Goal: Check status: Check status

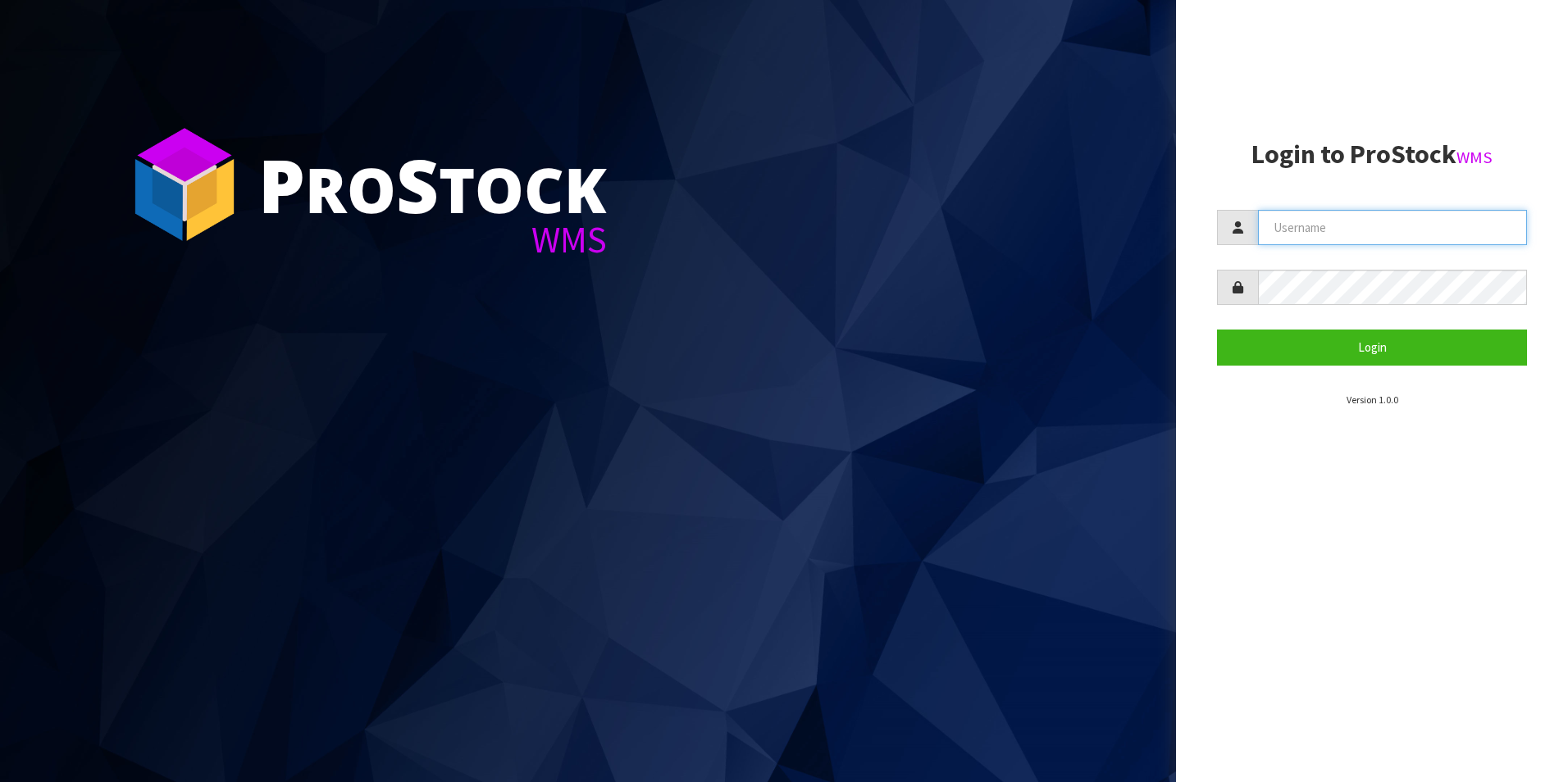
type input "DUTTNZ"
click at [1529, 372] on aside "Login to ProStock WMS DUTTNZ Login Version 1.0.0" at bounding box center [1371, 391] width 392 height 782
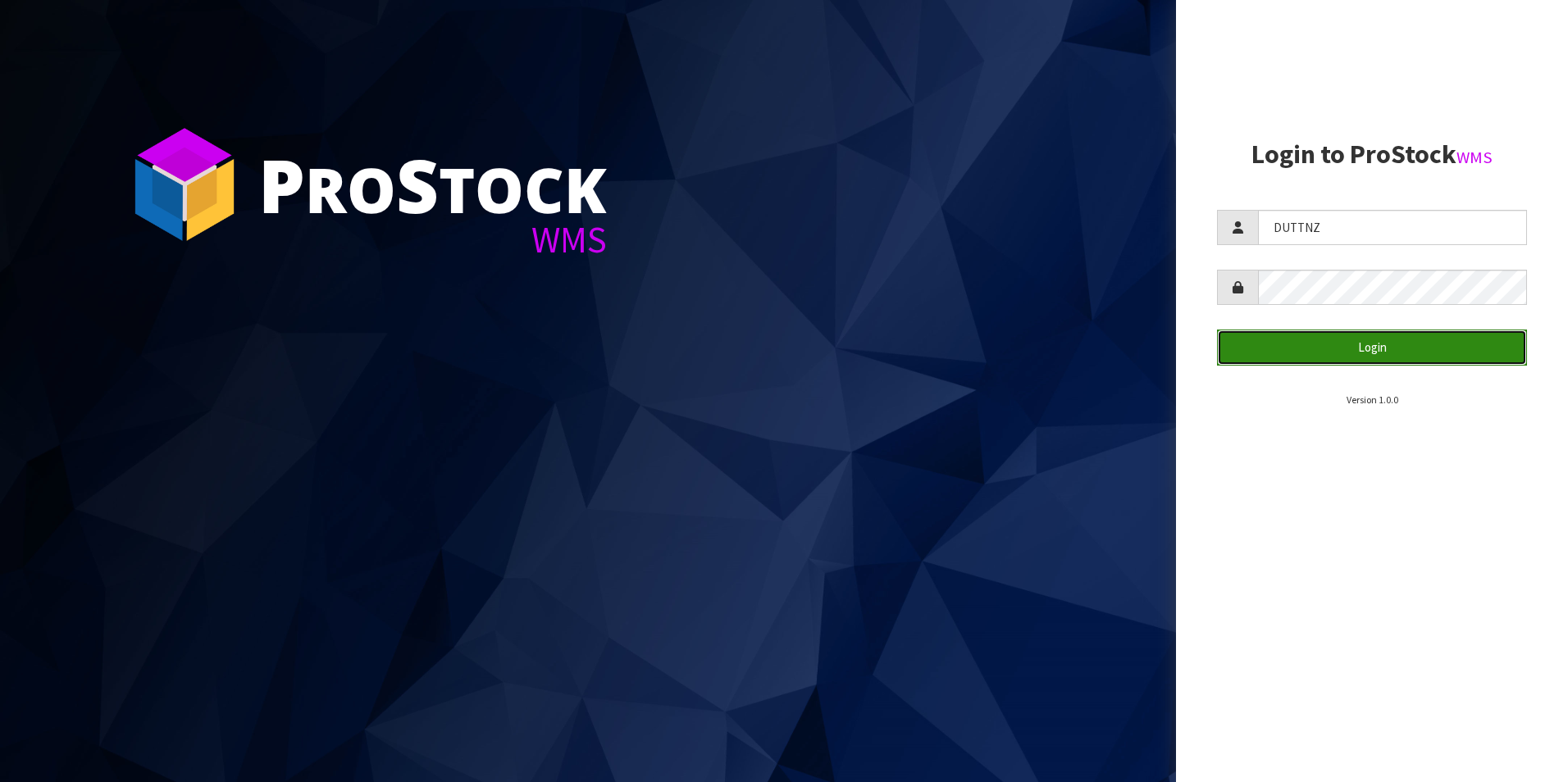
click at [1450, 336] on button "Login" at bounding box center [1371, 348] width 309 height 35
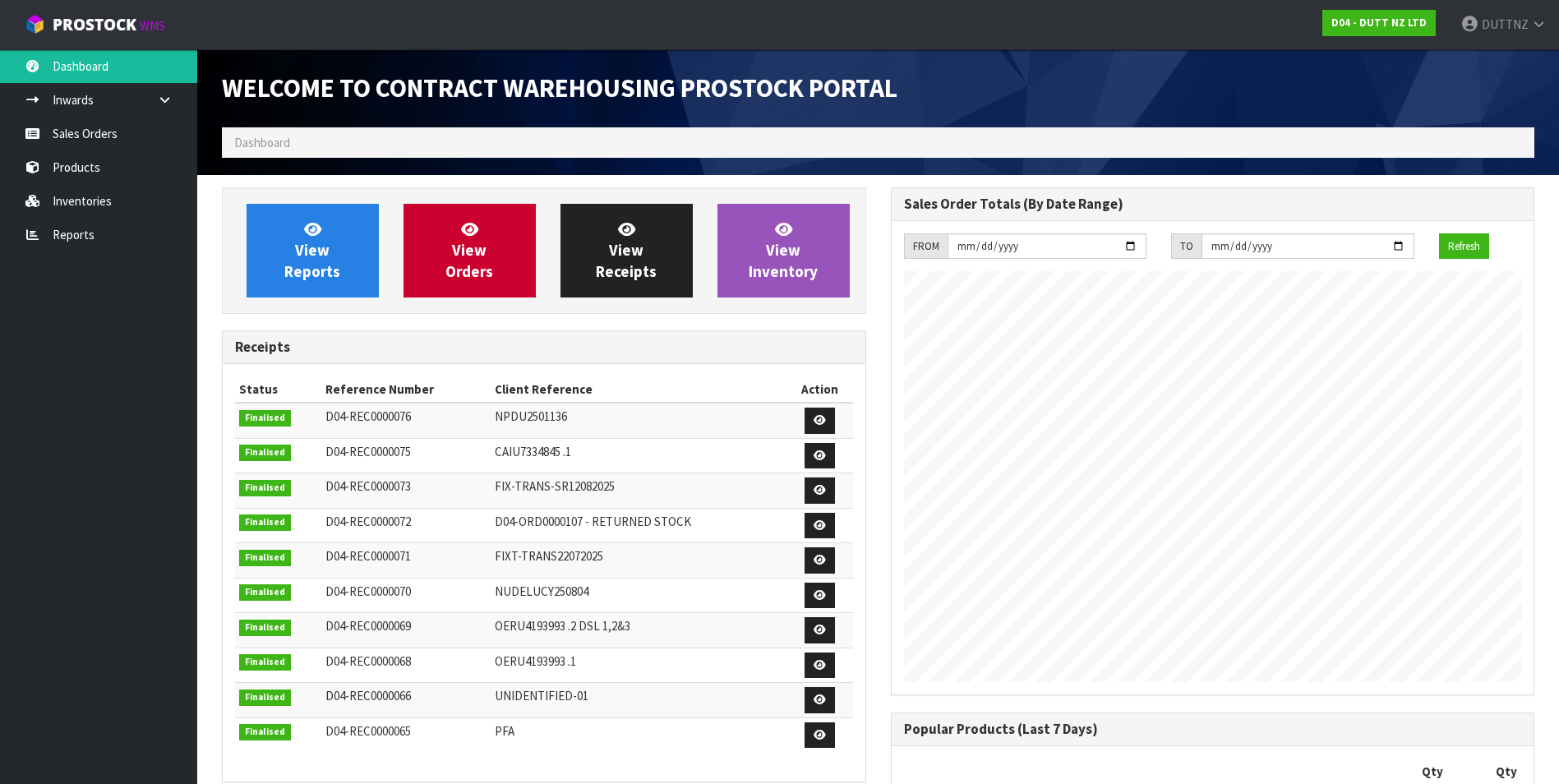
scroll to position [982, 668]
click at [72, 137] on link "Sales Orders" at bounding box center [98, 134] width 197 height 34
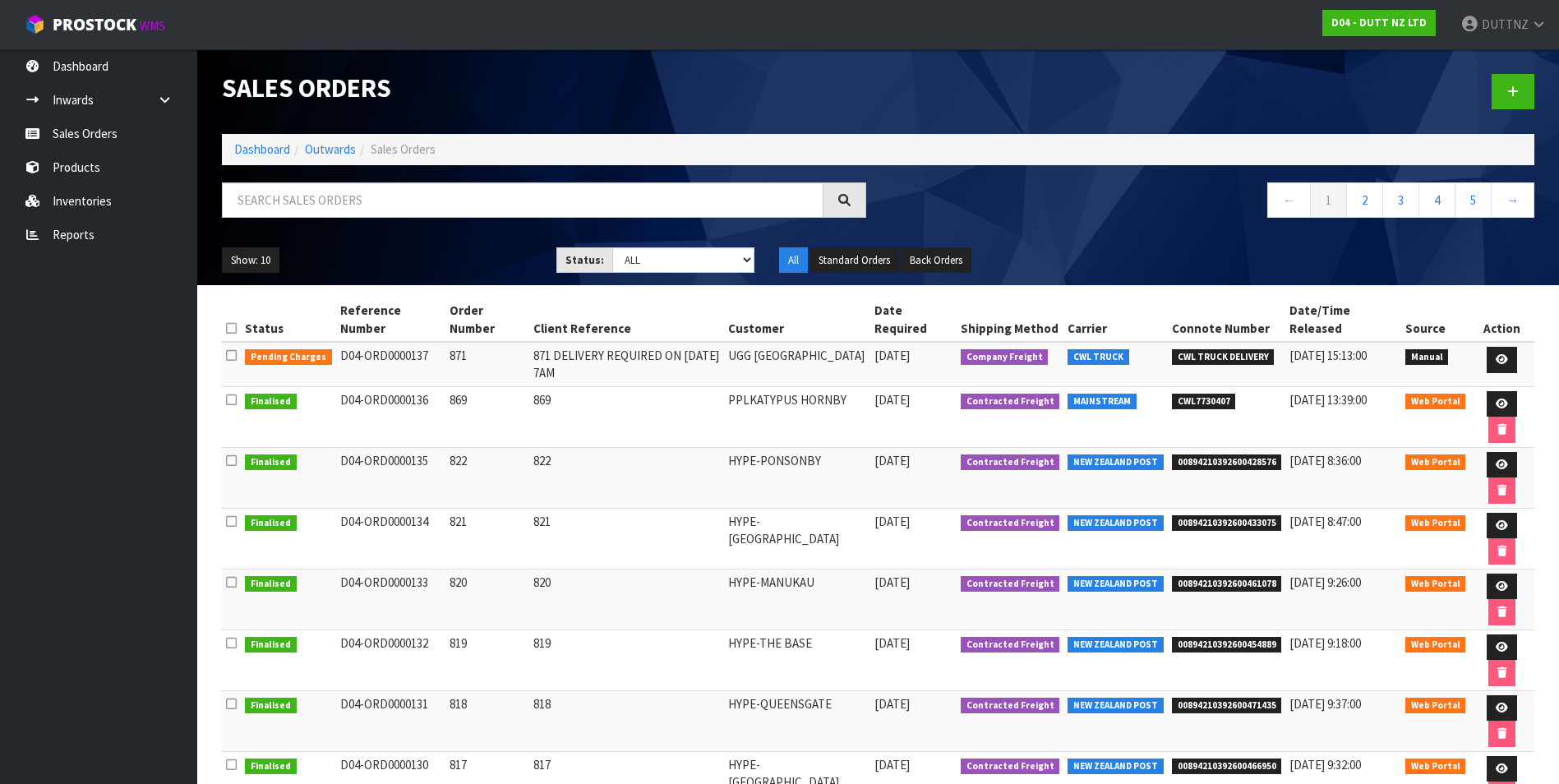
click at [808, 408] on td "PPLKATYPUS HORNBY" at bounding box center [797, 416] width 147 height 61
drag, startPoint x: 808, startPoint y: 408, endPoint x: 816, endPoint y: 421, distance: 15.3
click at [816, 421] on td "PPLKATYPUS HORNBY" at bounding box center [797, 416] width 147 height 61
drag, startPoint x: 817, startPoint y: 421, endPoint x: 783, endPoint y: 401, distance: 39.4
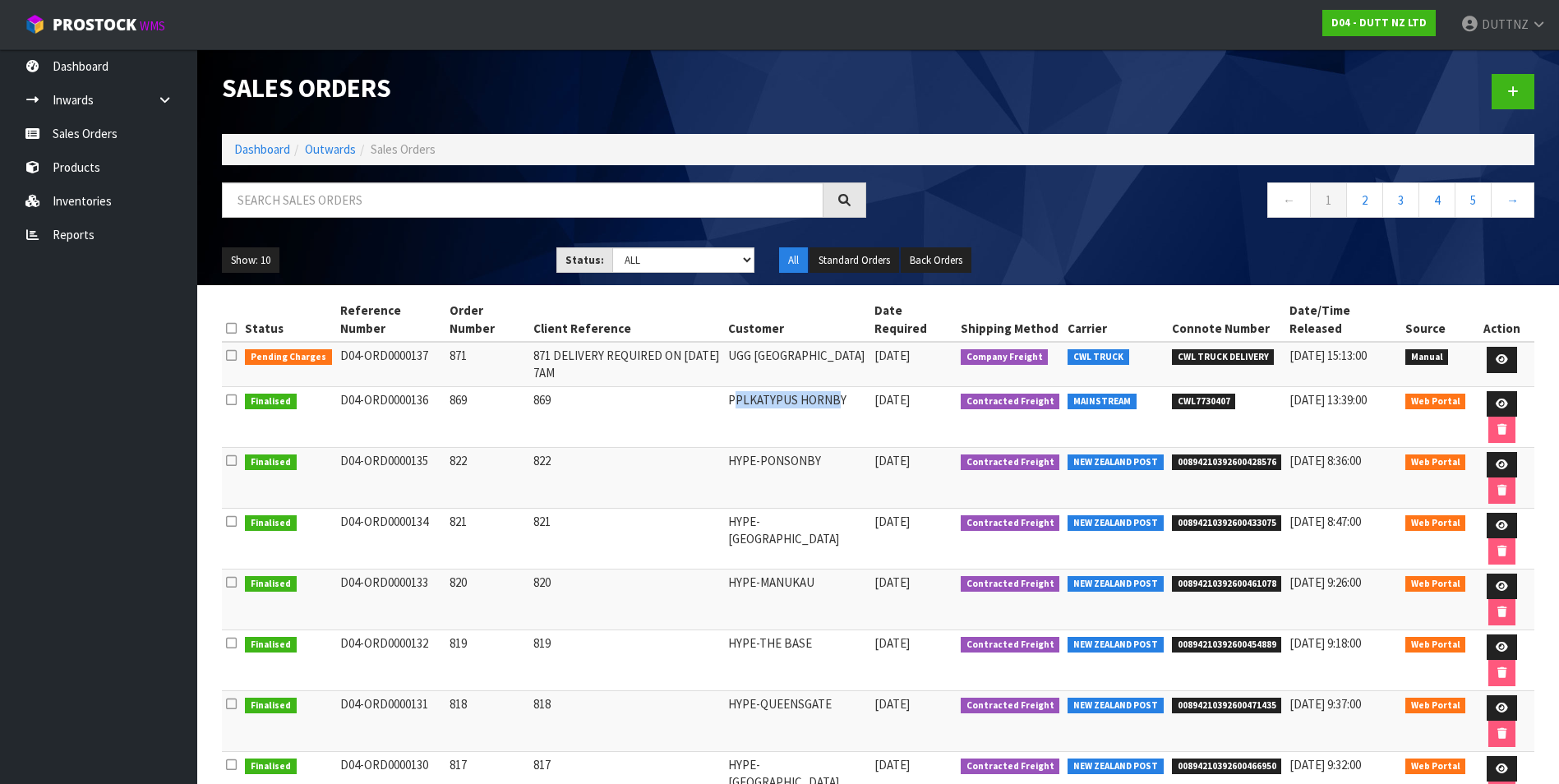
click at [783, 401] on td "PPLKATYPUS HORNBY" at bounding box center [797, 416] width 147 height 61
drag, startPoint x: 783, startPoint y: 401, endPoint x: 822, endPoint y: 412, distance: 40.5
click at [822, 412] on td "PPLKATYPUS HORNBY" at bounding box center [797, 416] width 147 height 61
